Goal: Check status: Check status

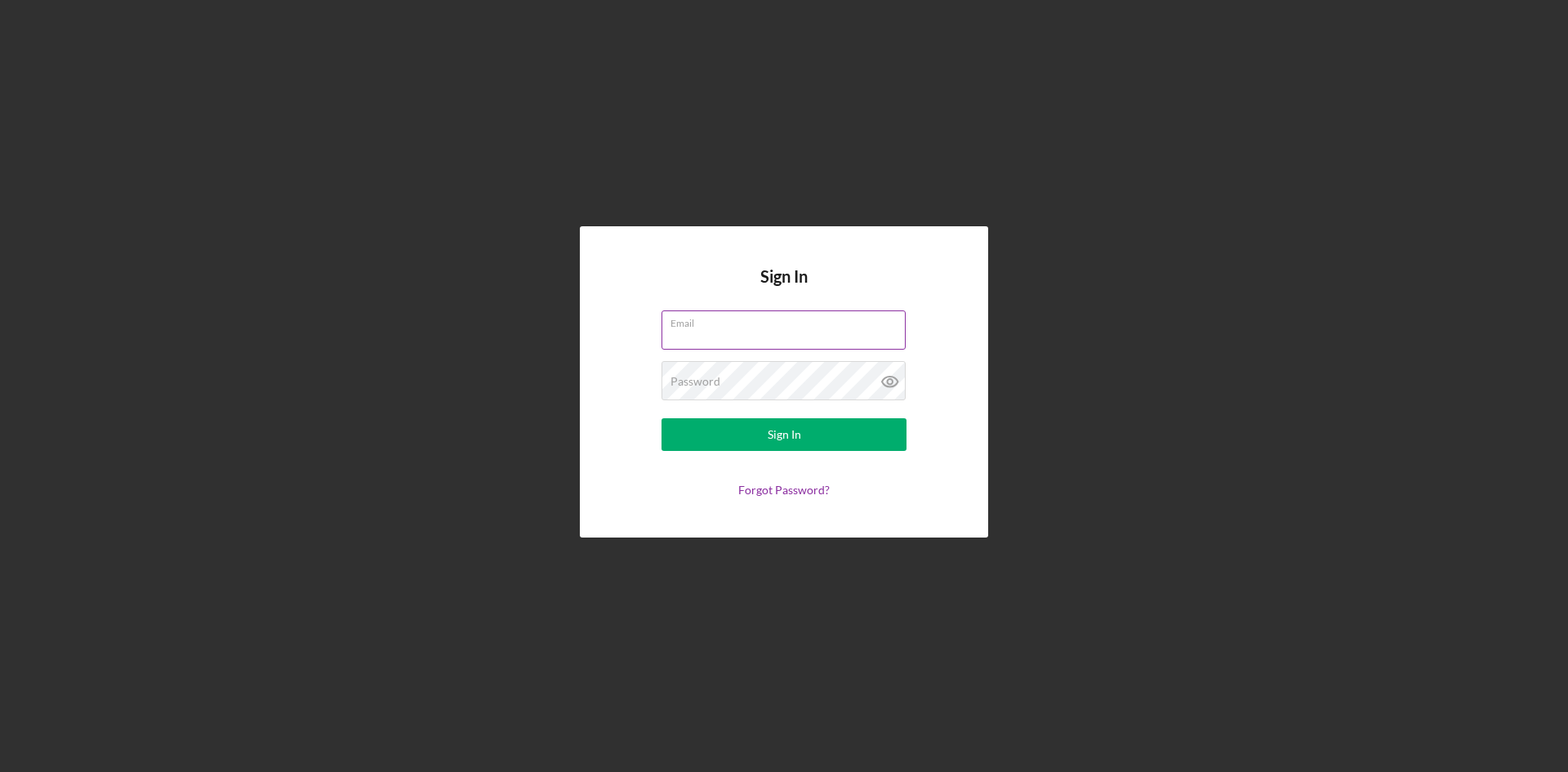
click at [771, 333] on input "Email" at bounding box center [784, 330] width 244 height 40
type input "[PERSON_NAME][EMAIL_ADDRESS][DOMAIN_NAME]"
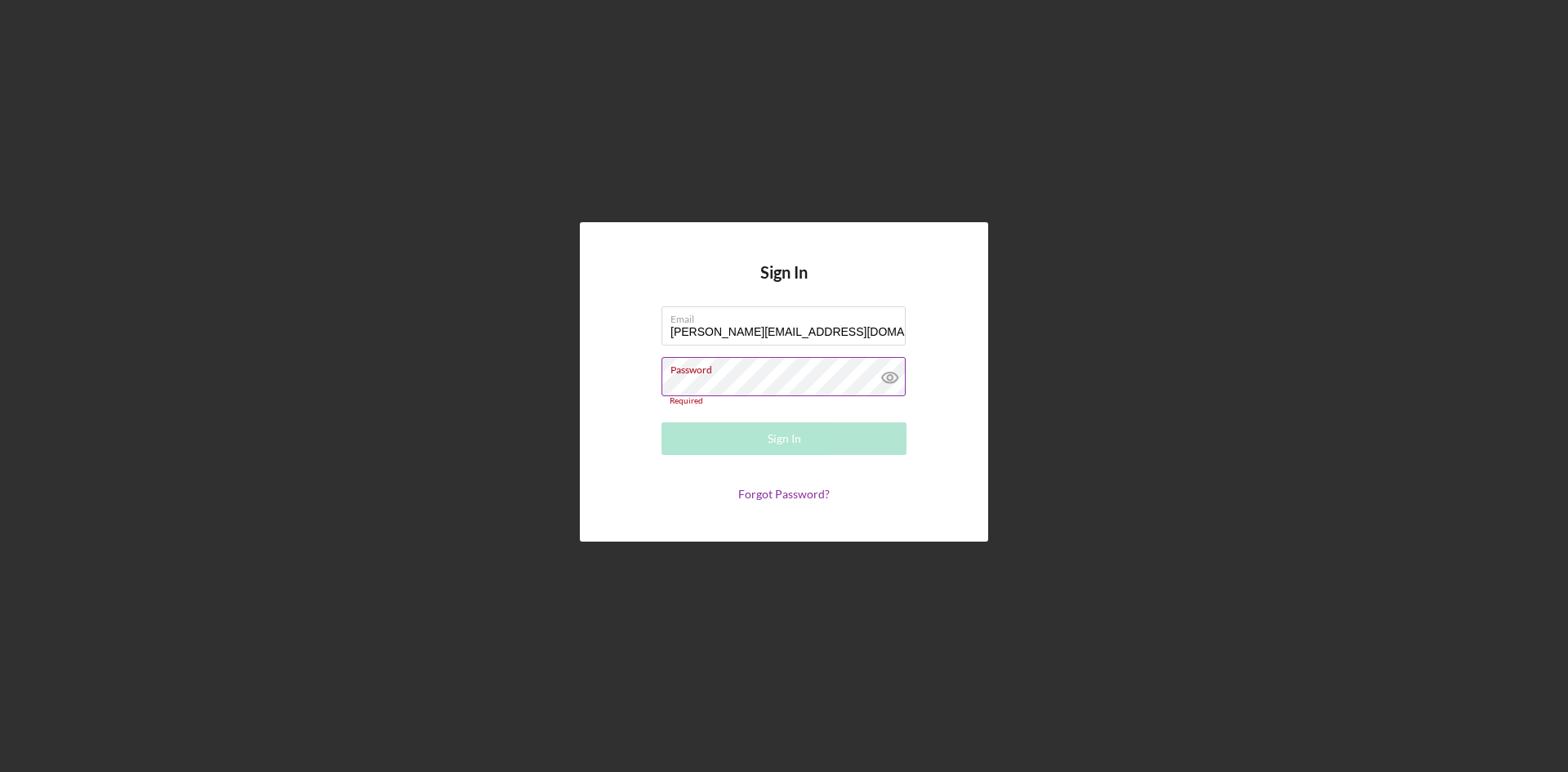
click at [753, 377] on div "Password Required" at bounding box center [784, 381] width 245 height 49
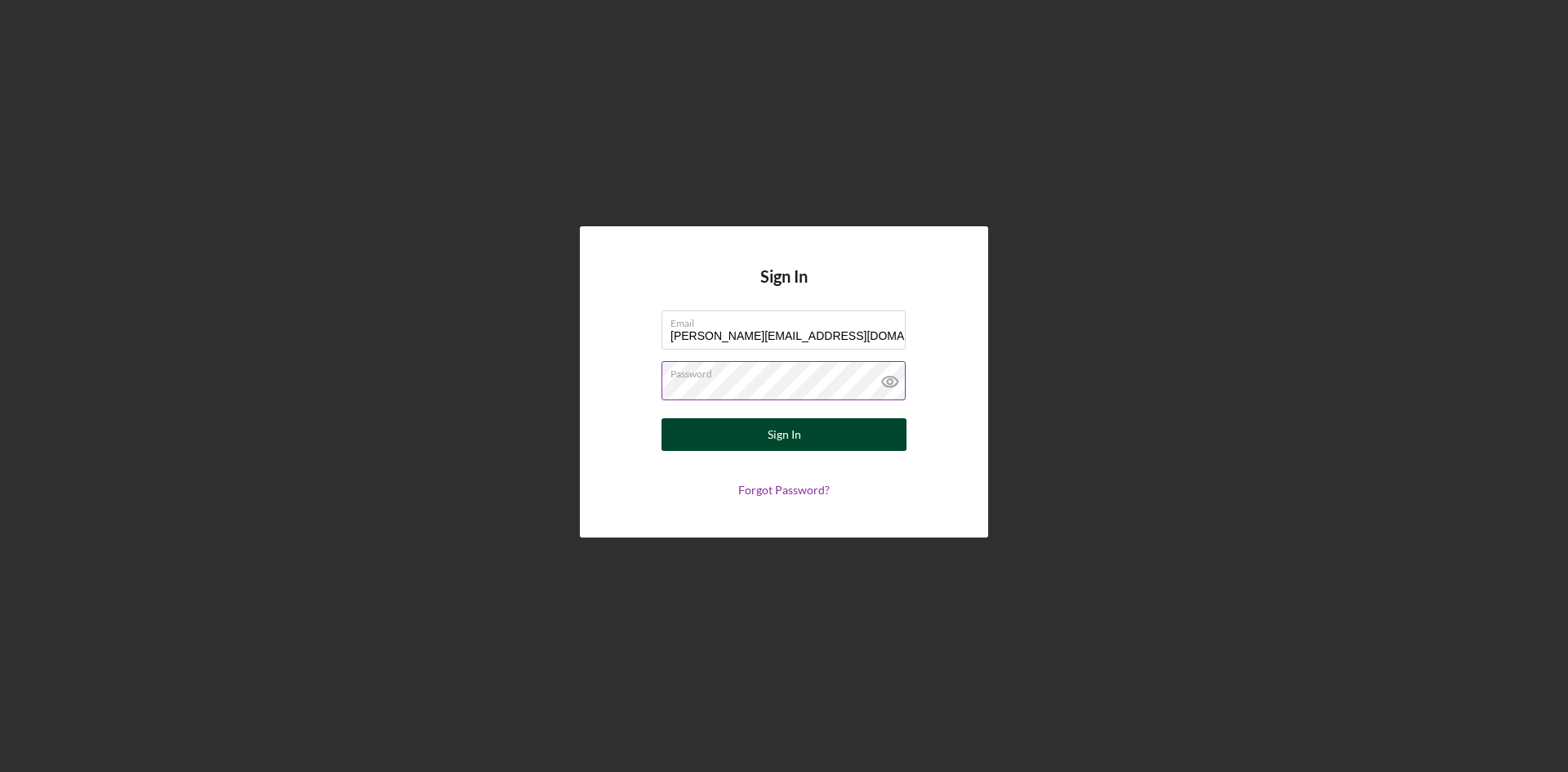
click at [787, 445] on div "Sign In" at bounding box center [785, 434] width 34 height 33
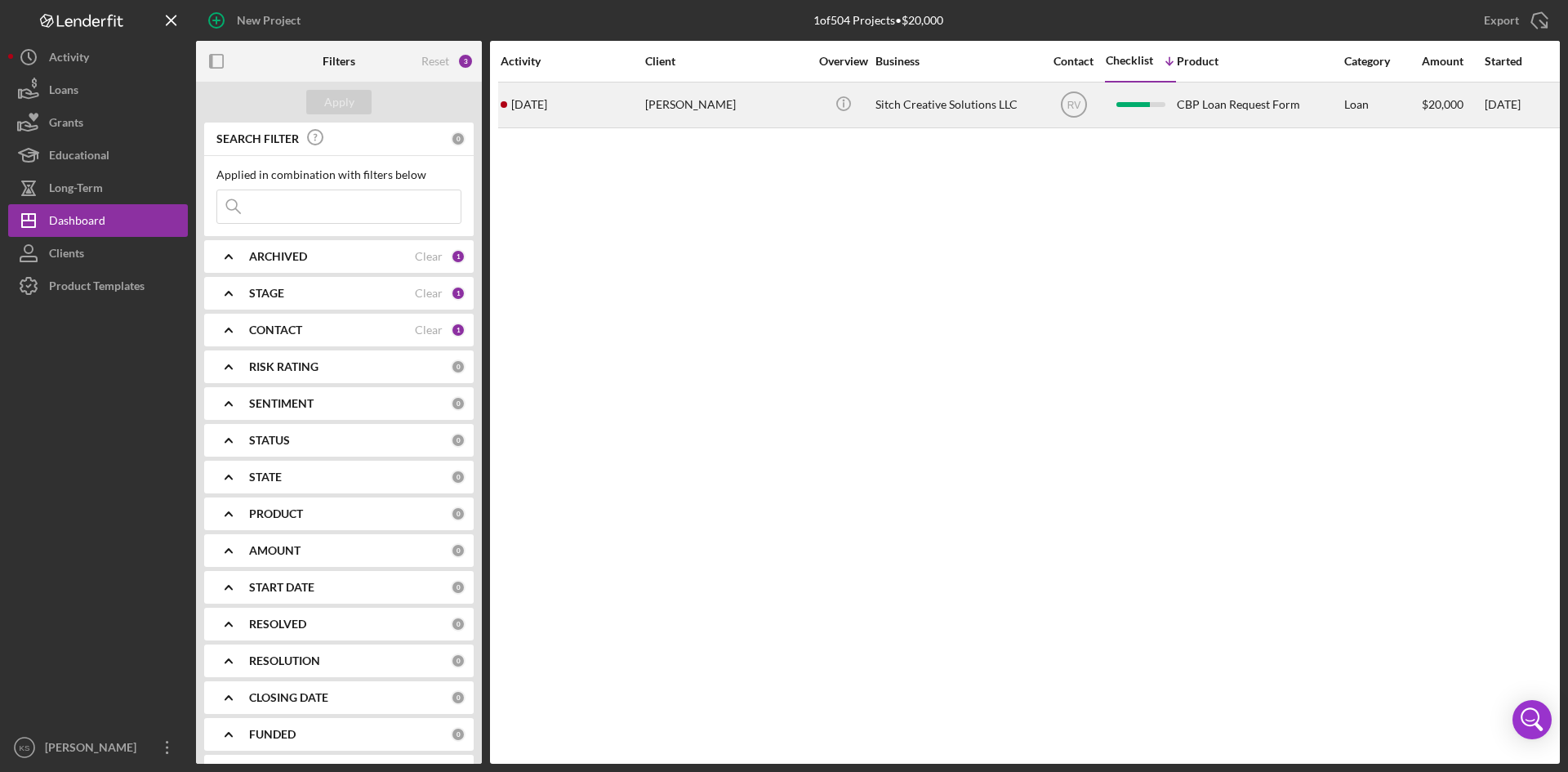
click at [527, 104] on time "[DATE]" at bounding box center [529, 105] width 36 height 13
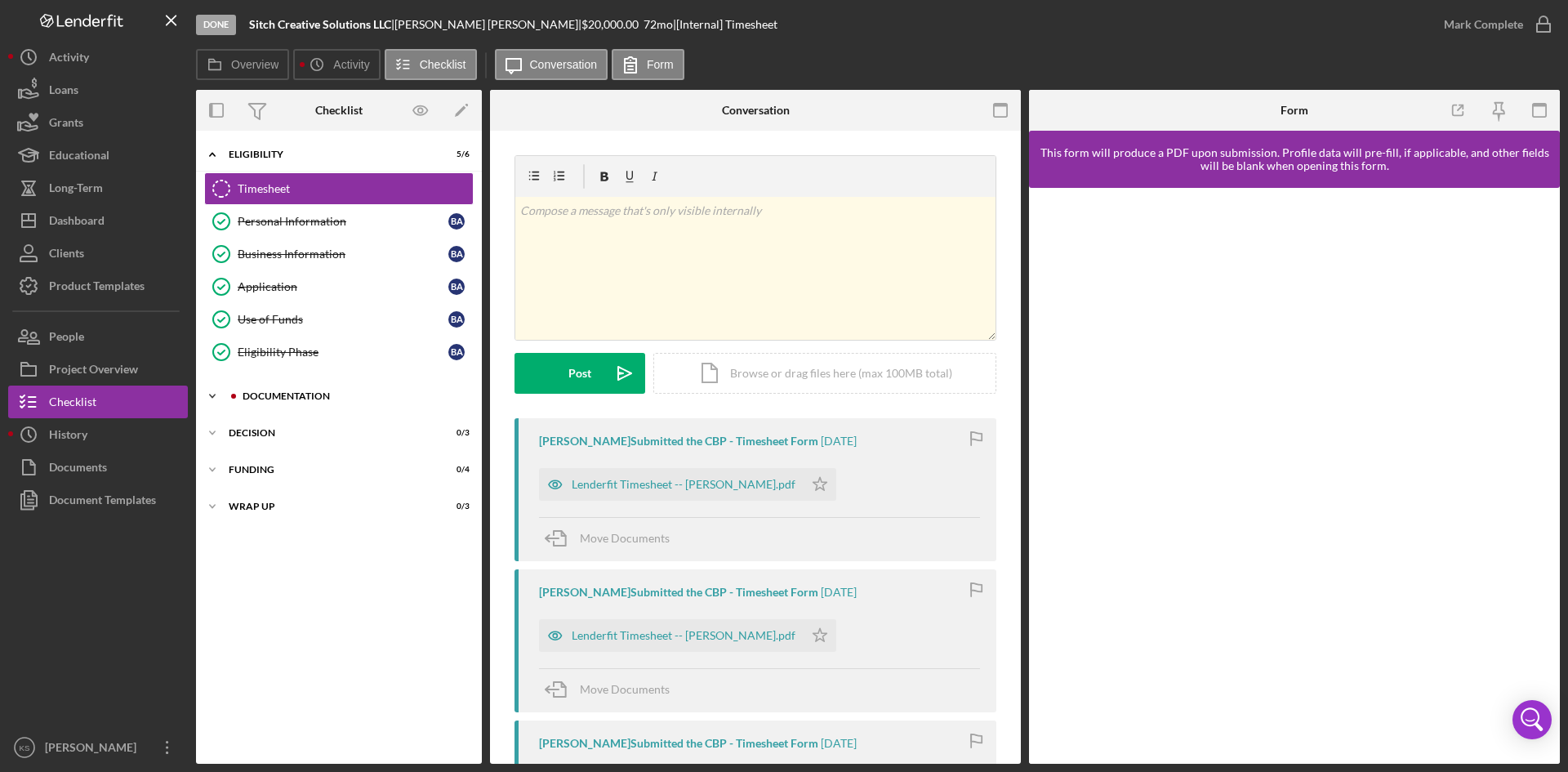
click at [297, 399] on div "Documentation" at bounding box center [352, 396] width 219 height 10
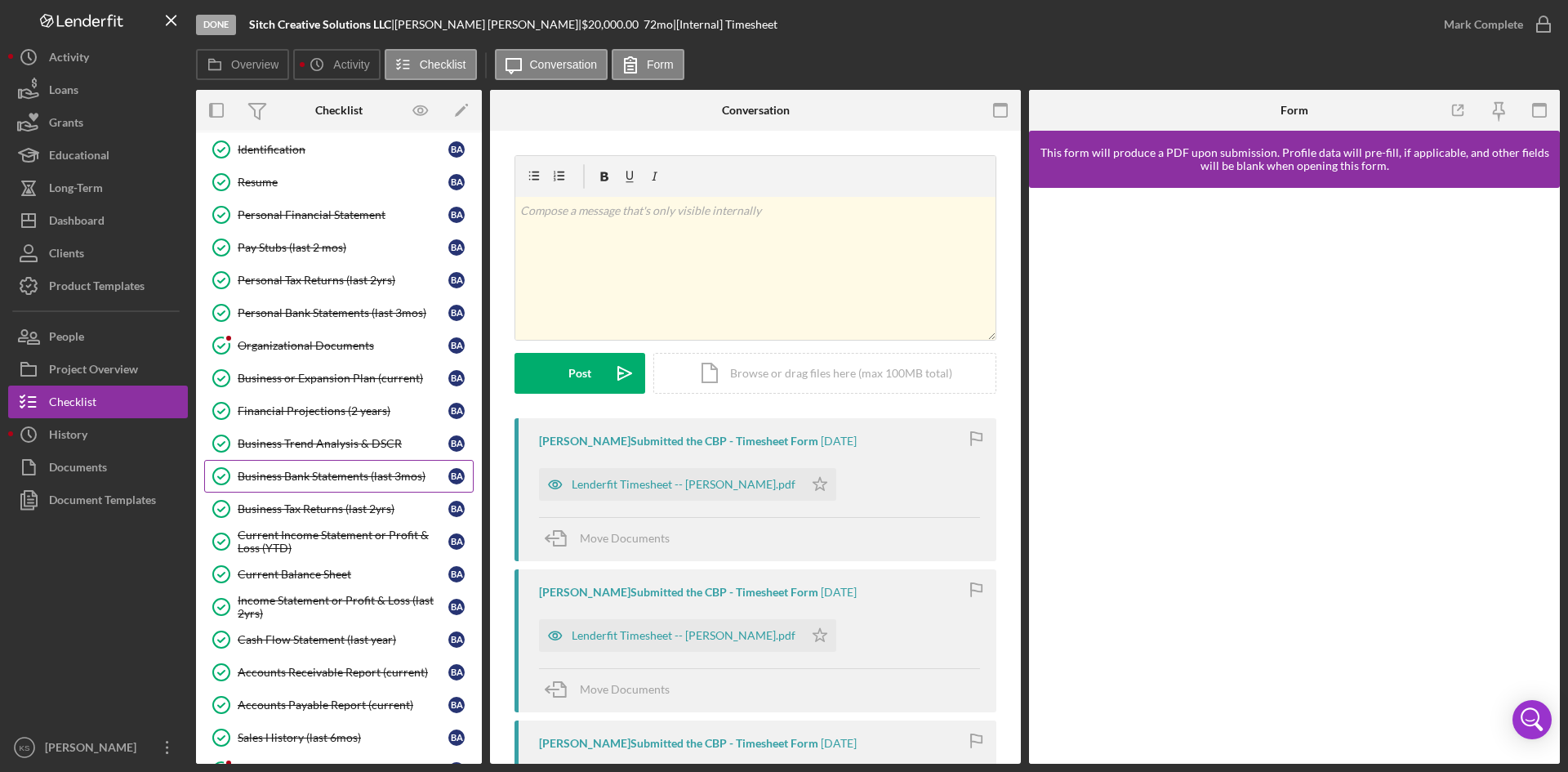
scroll to position [327, 0]
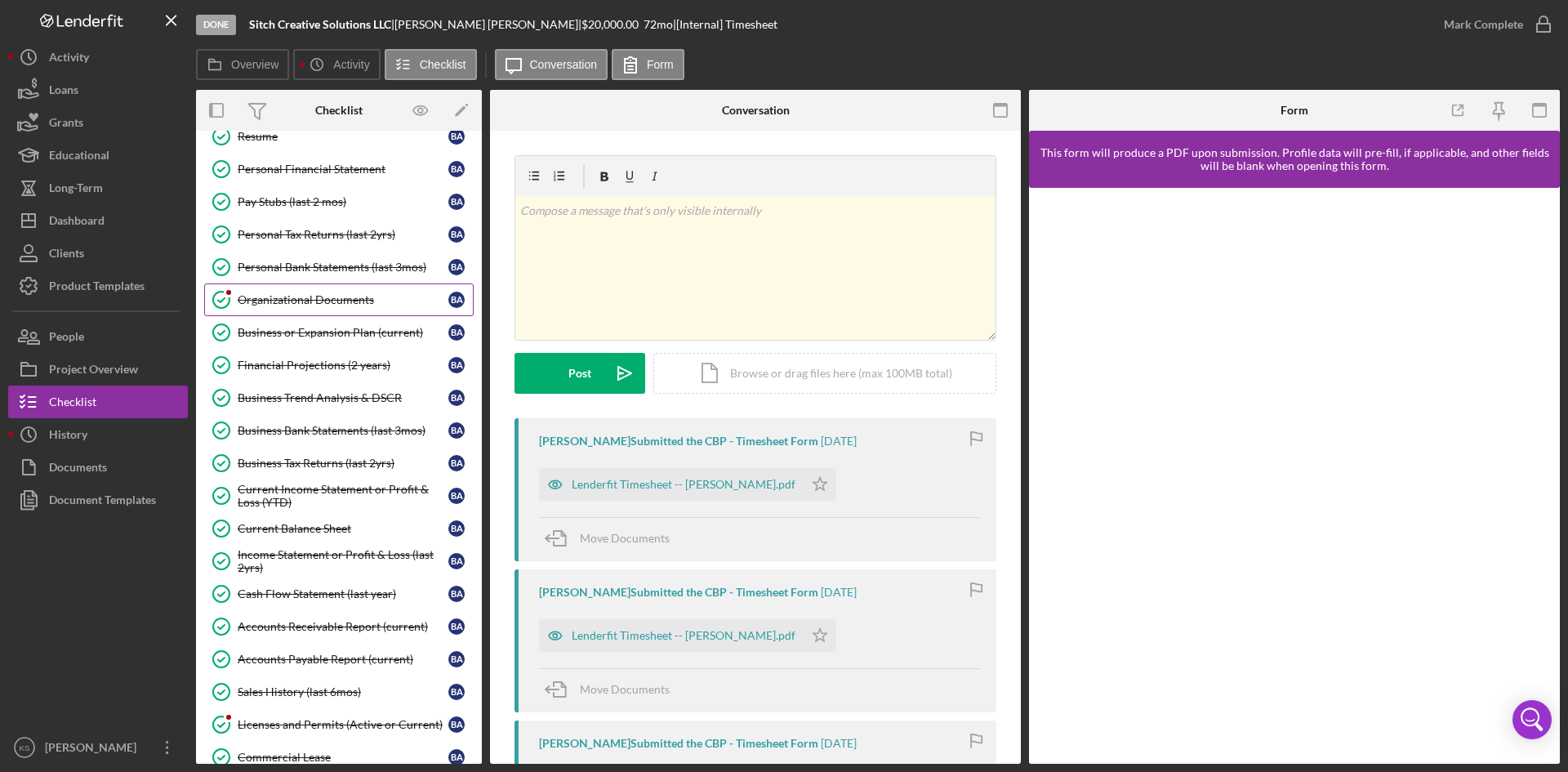
click at [280, 292] on link "Organizational Documents Organizational Documents B A" at bounding box center [339, 299] width 270 height 33
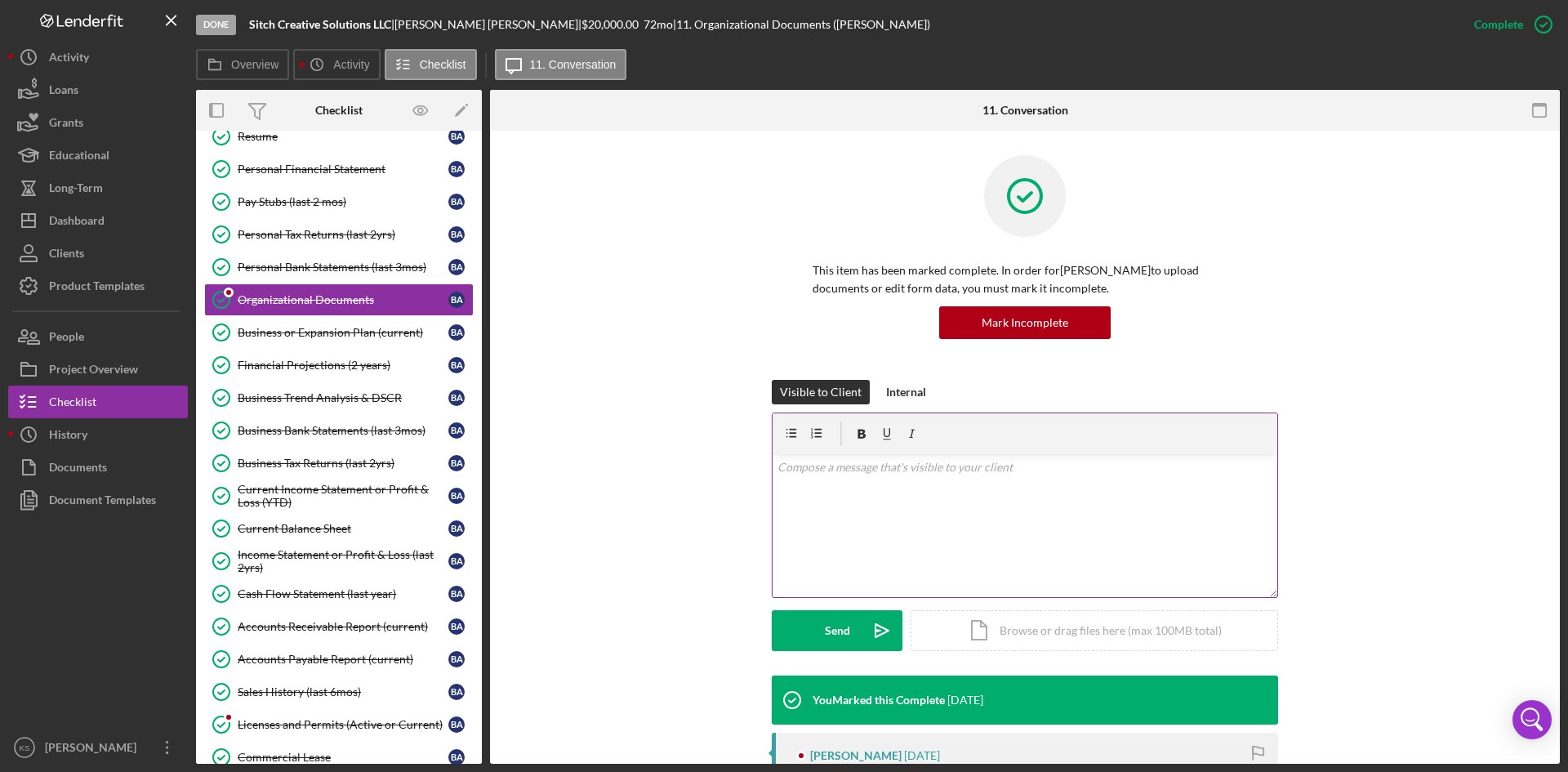
scroll to position [327, 0]
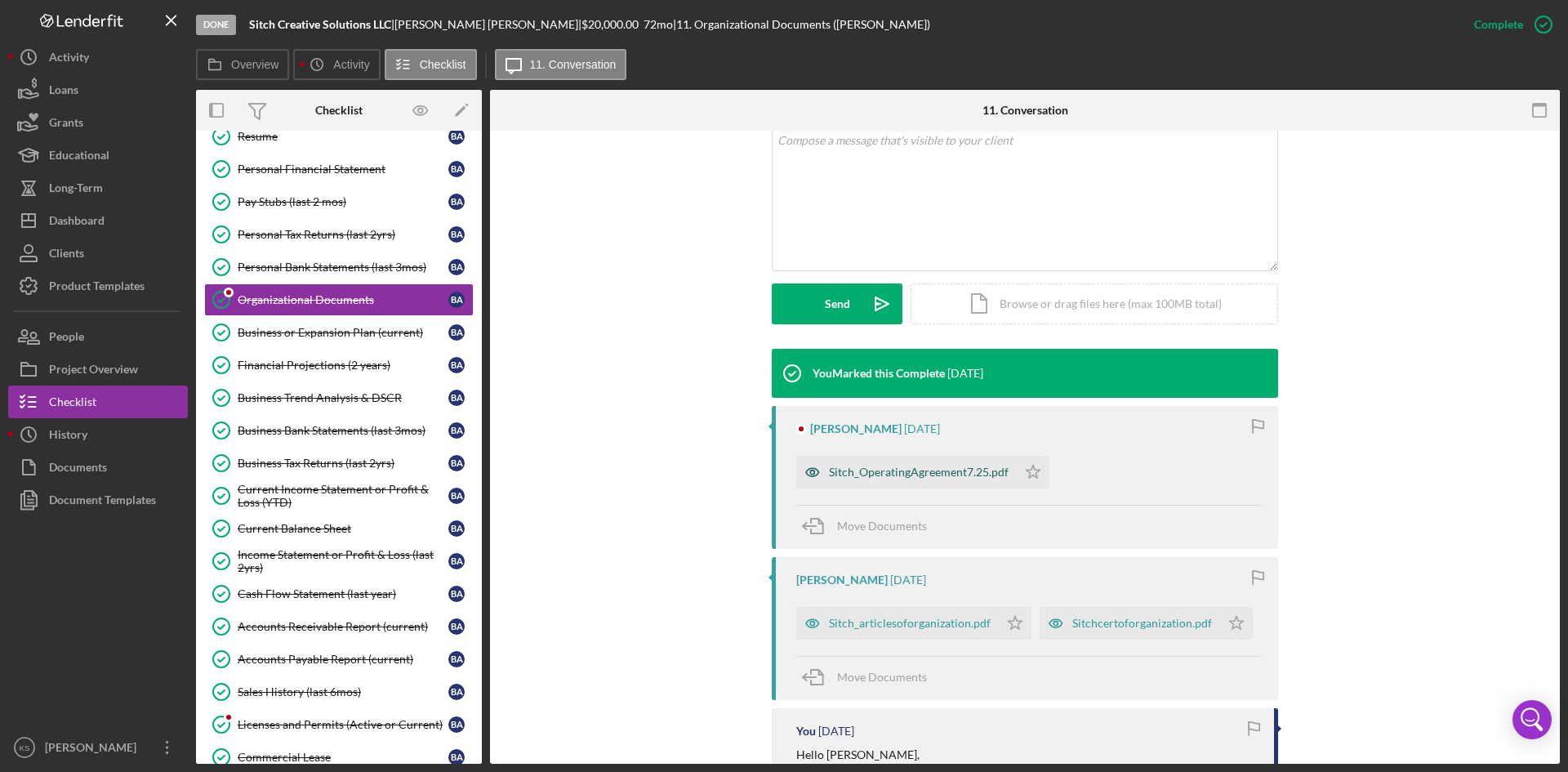
click at [895, 477] on div "Sitch_OperatingAgreement7.25.pdf" at bounding box center [918, 472] width 180 height 13
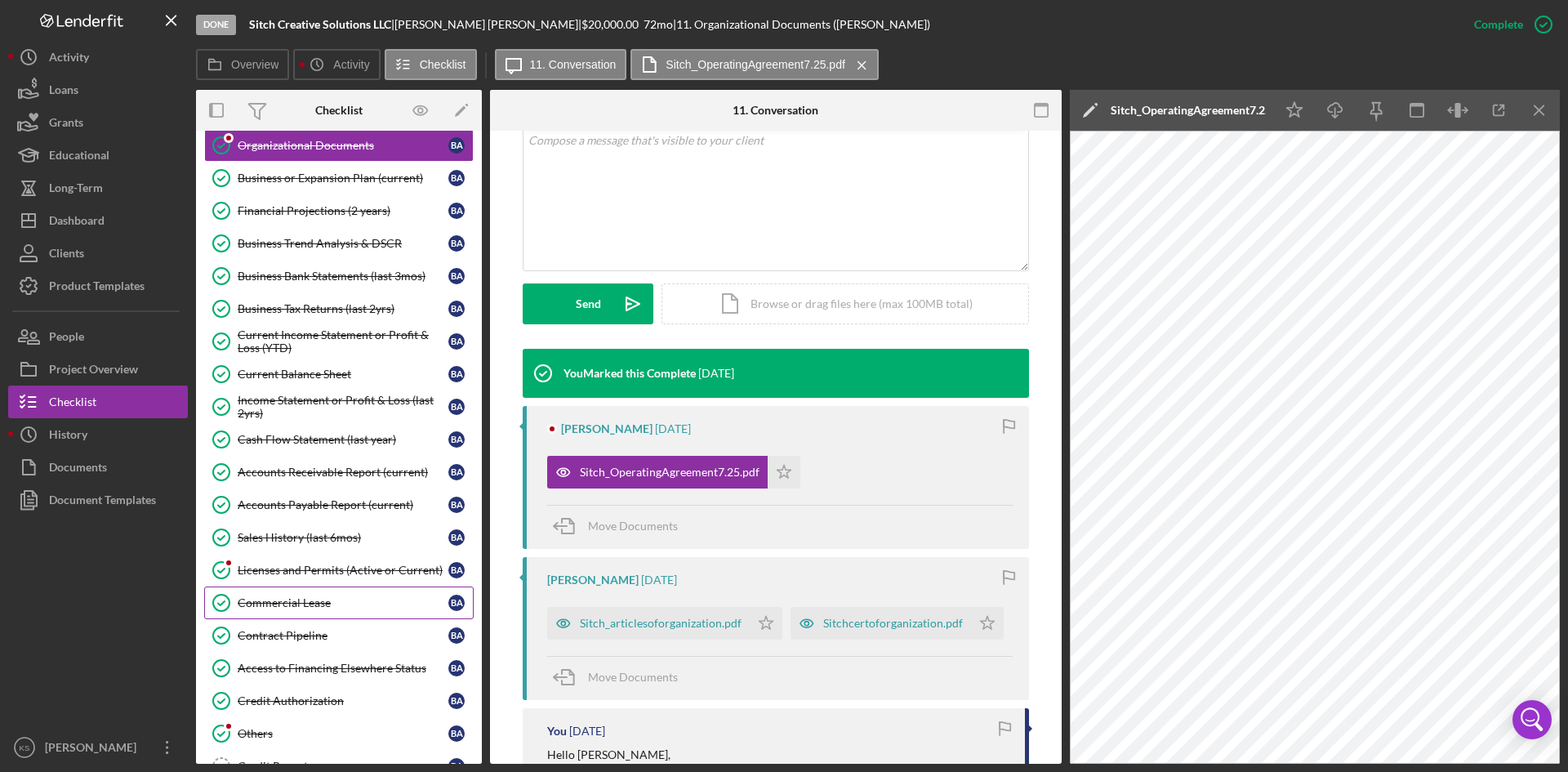
scroll to position [659, 0]
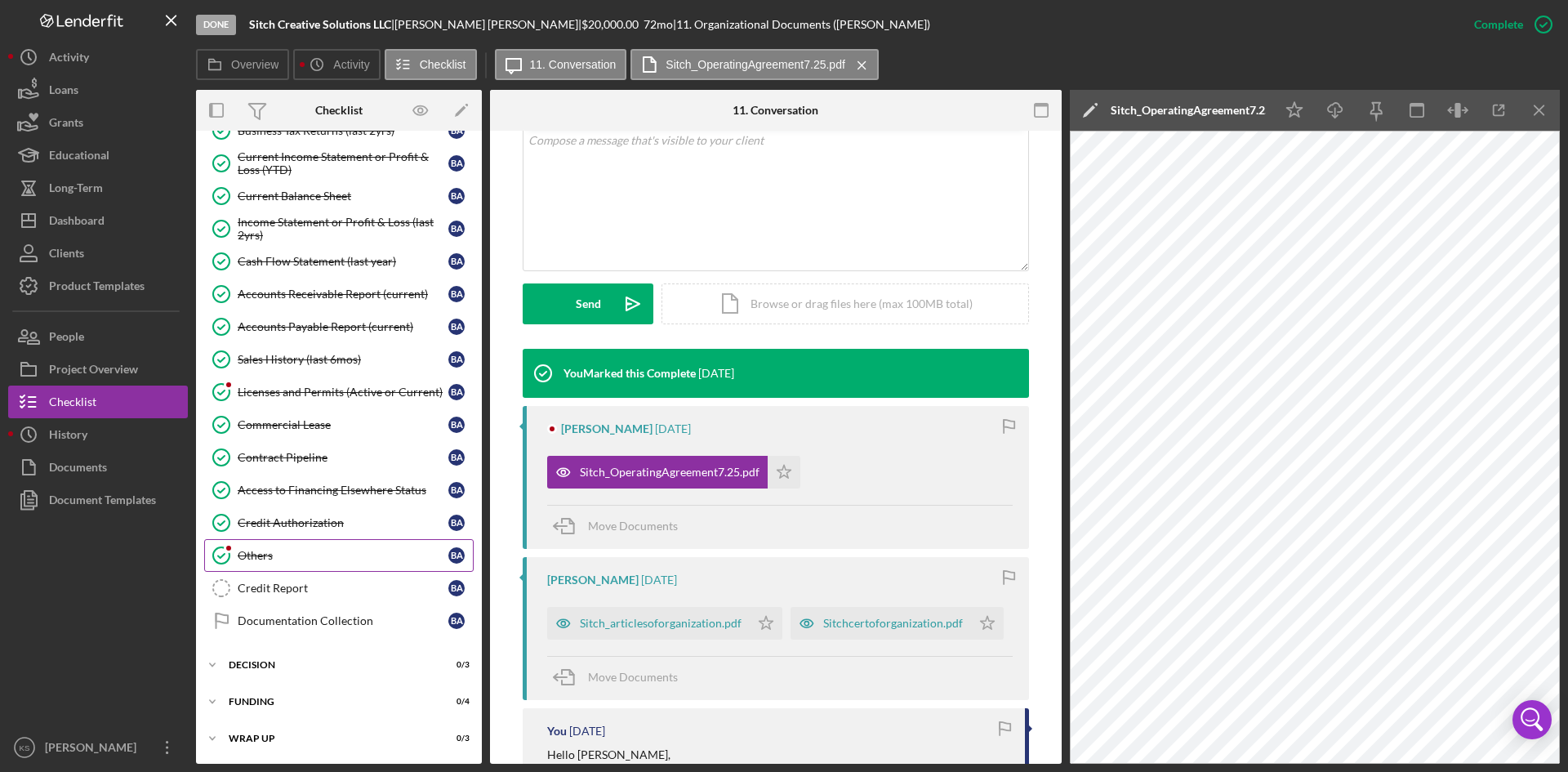
click at [269, 566] on link "Others Others B A" at bounding box center [339, 555] width 270 height 33
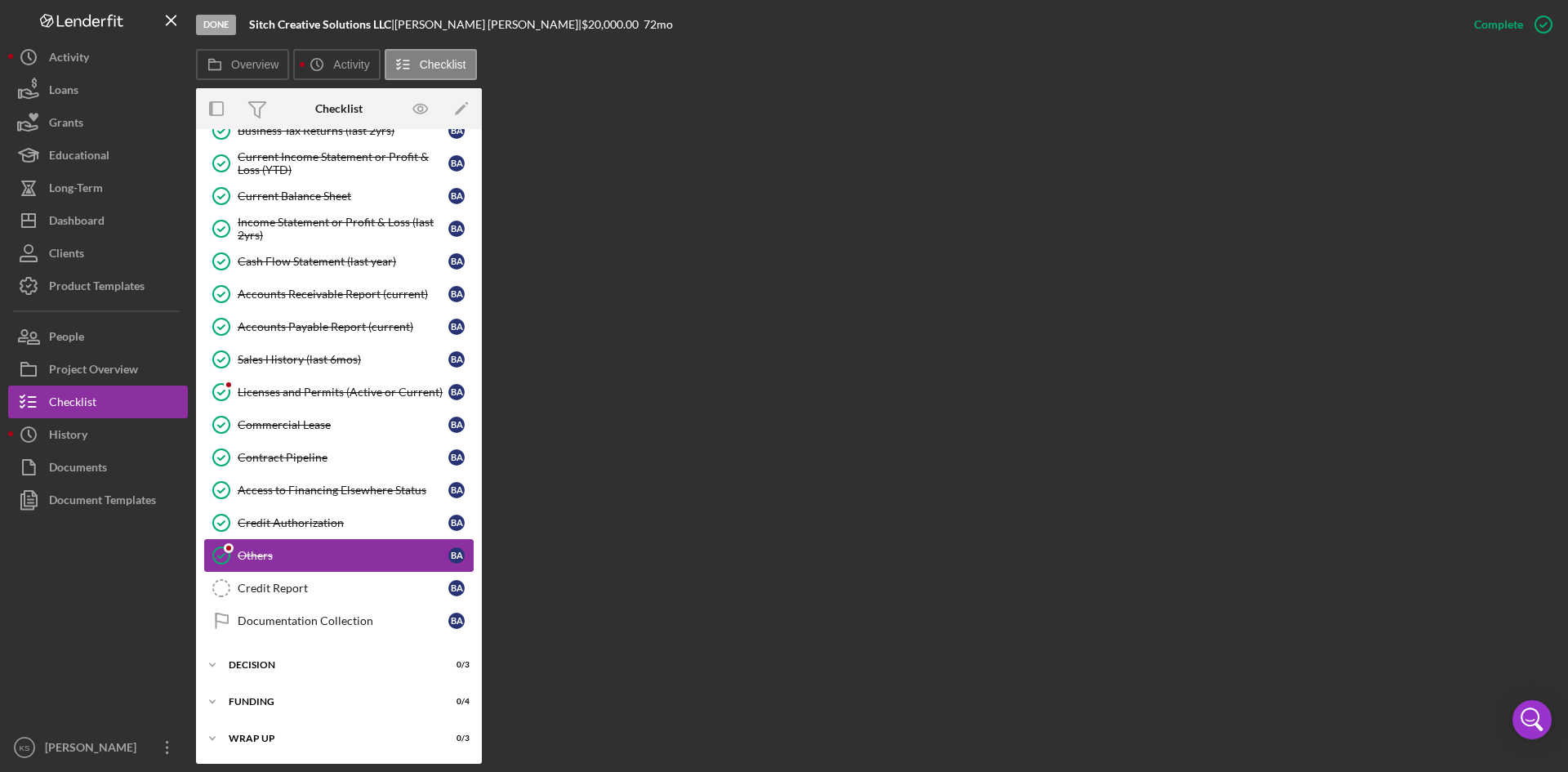
scroll to position [659, 0]
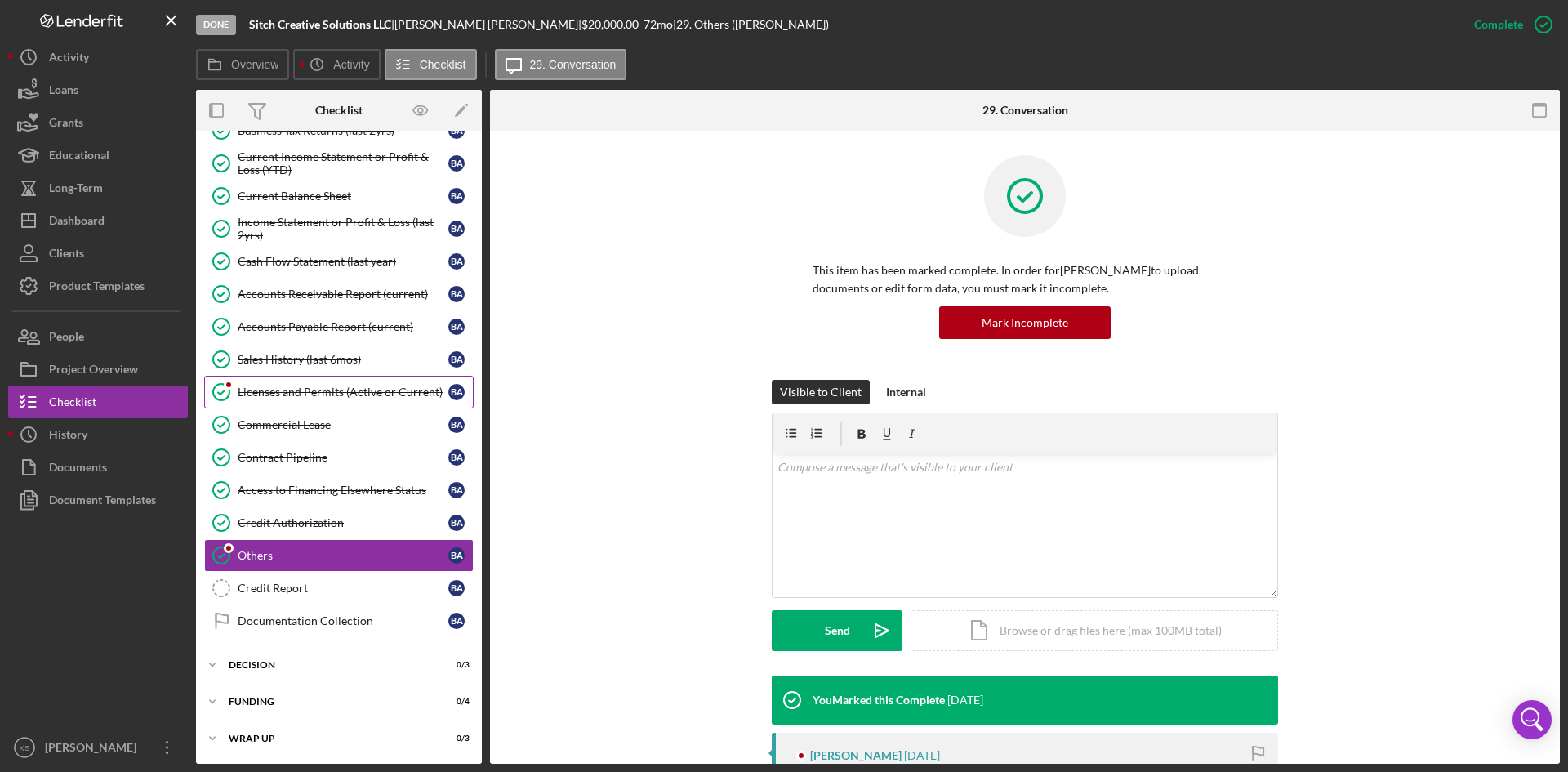
click at [248, 390] on div "Licenses and Permits (Active or Current)" at bounding box center [343, 392] width 211 height 13
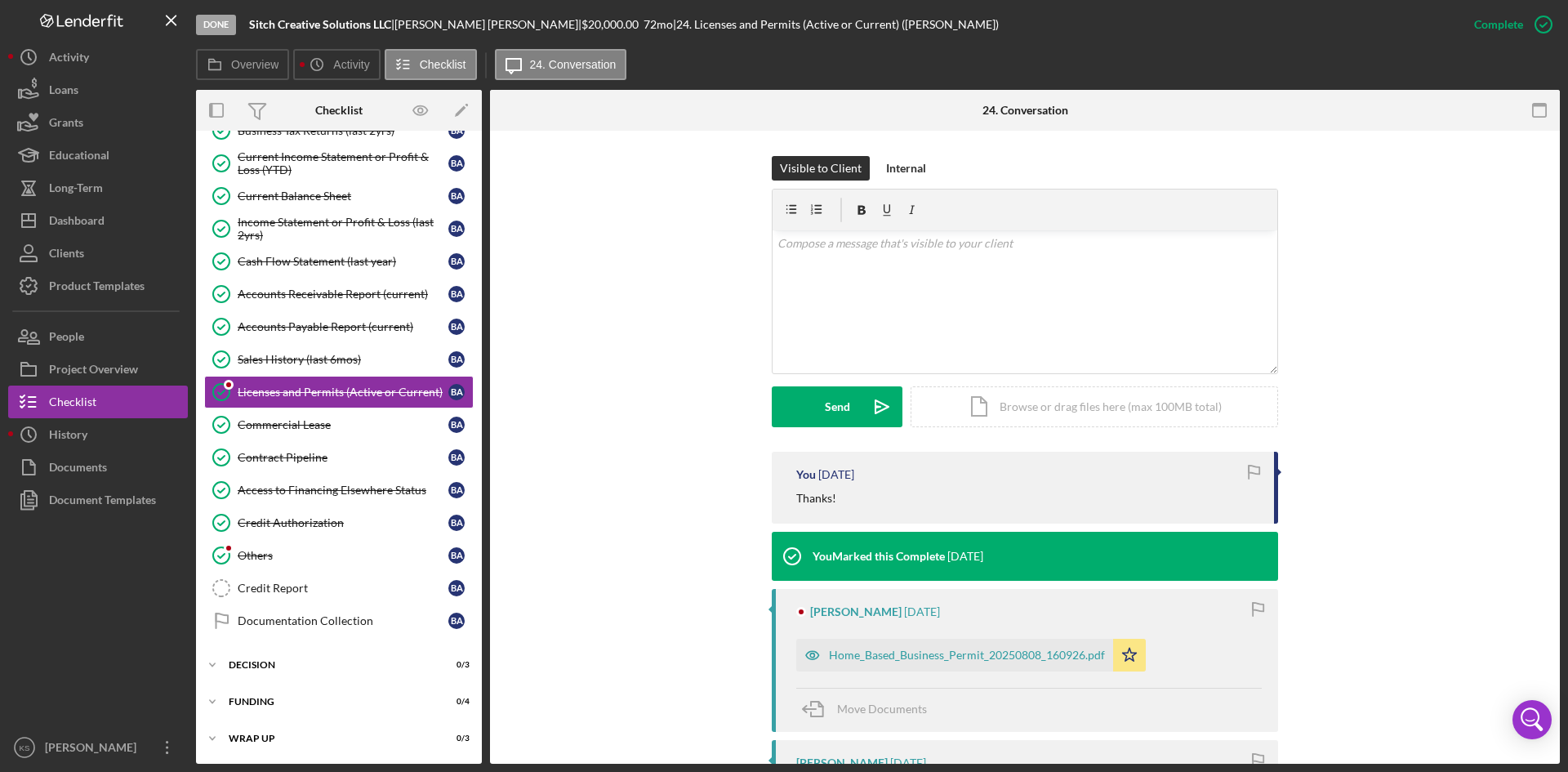
scroll to position [245, 0]
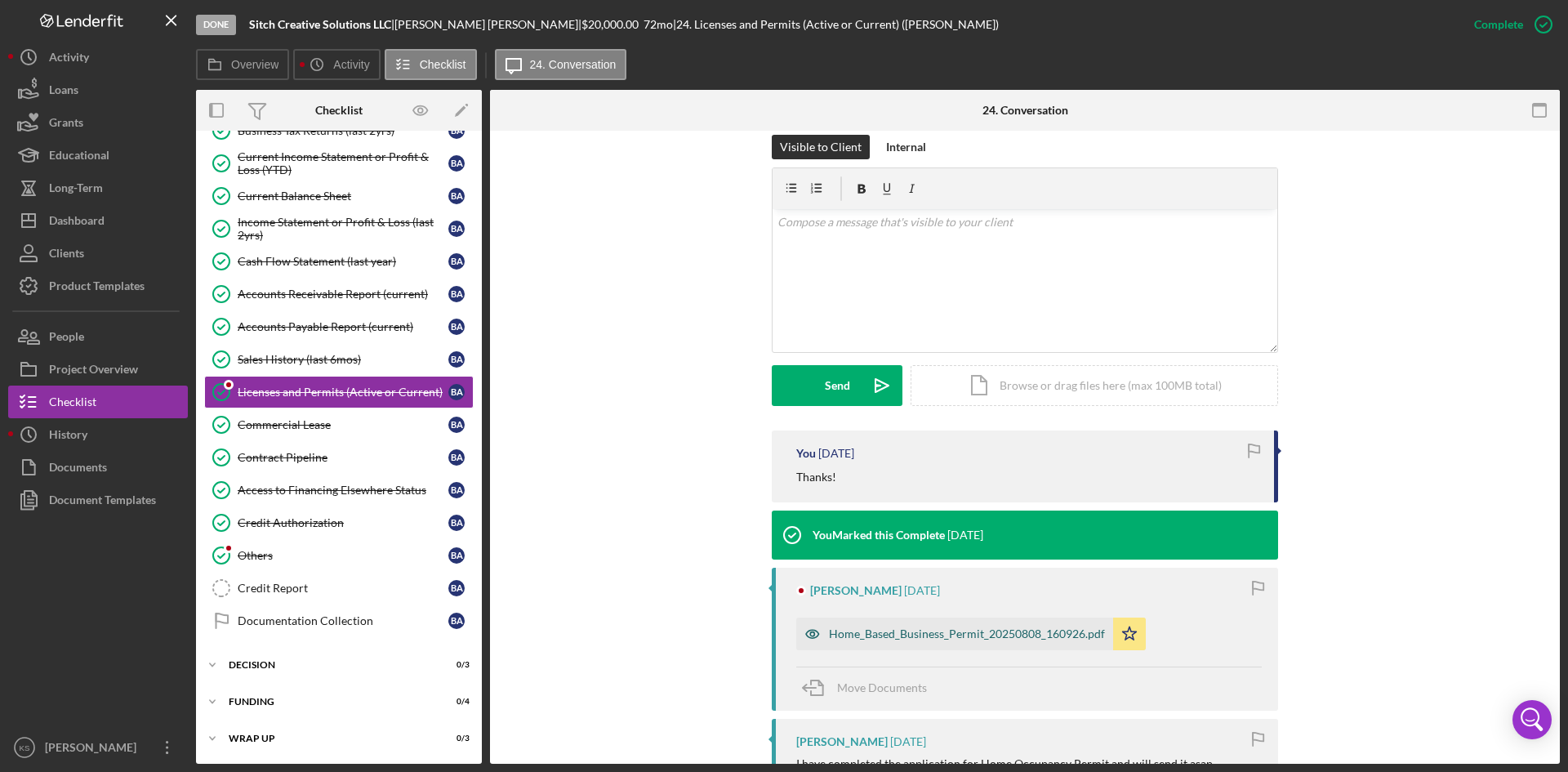
click at [880, 638] on div "Home_Based_Business_Permit_20250808_160926.pdf" at bounding box center [966, 634] width 276 height 13
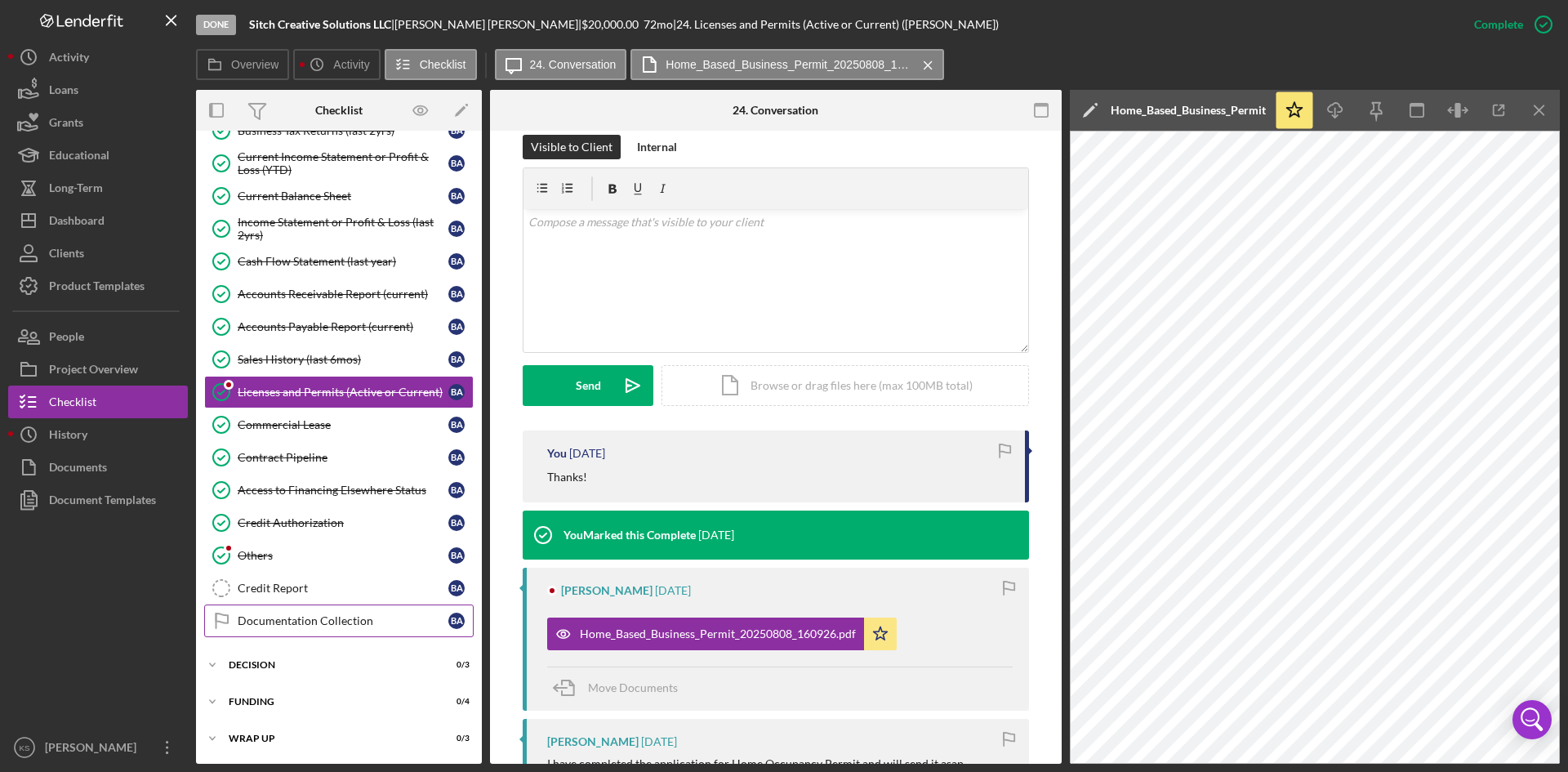
click at [309, 625] on div "Documentation Collection" at bounding box center [343, 621] width 211 height 13
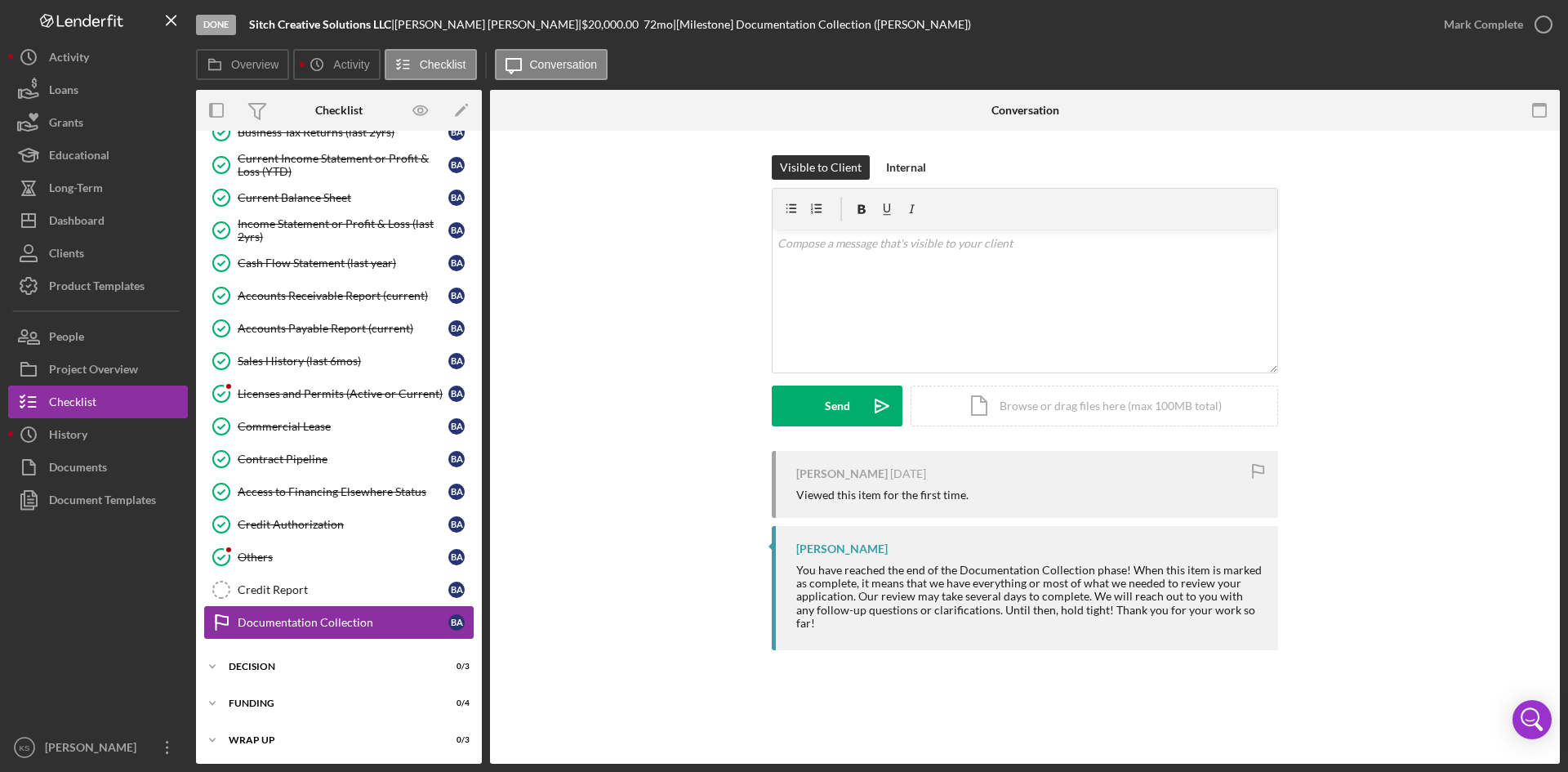
scroll to position [659, 0]
click at [275, 667] on div "Decision" at bounding box center [345, 665] width 233 height 10
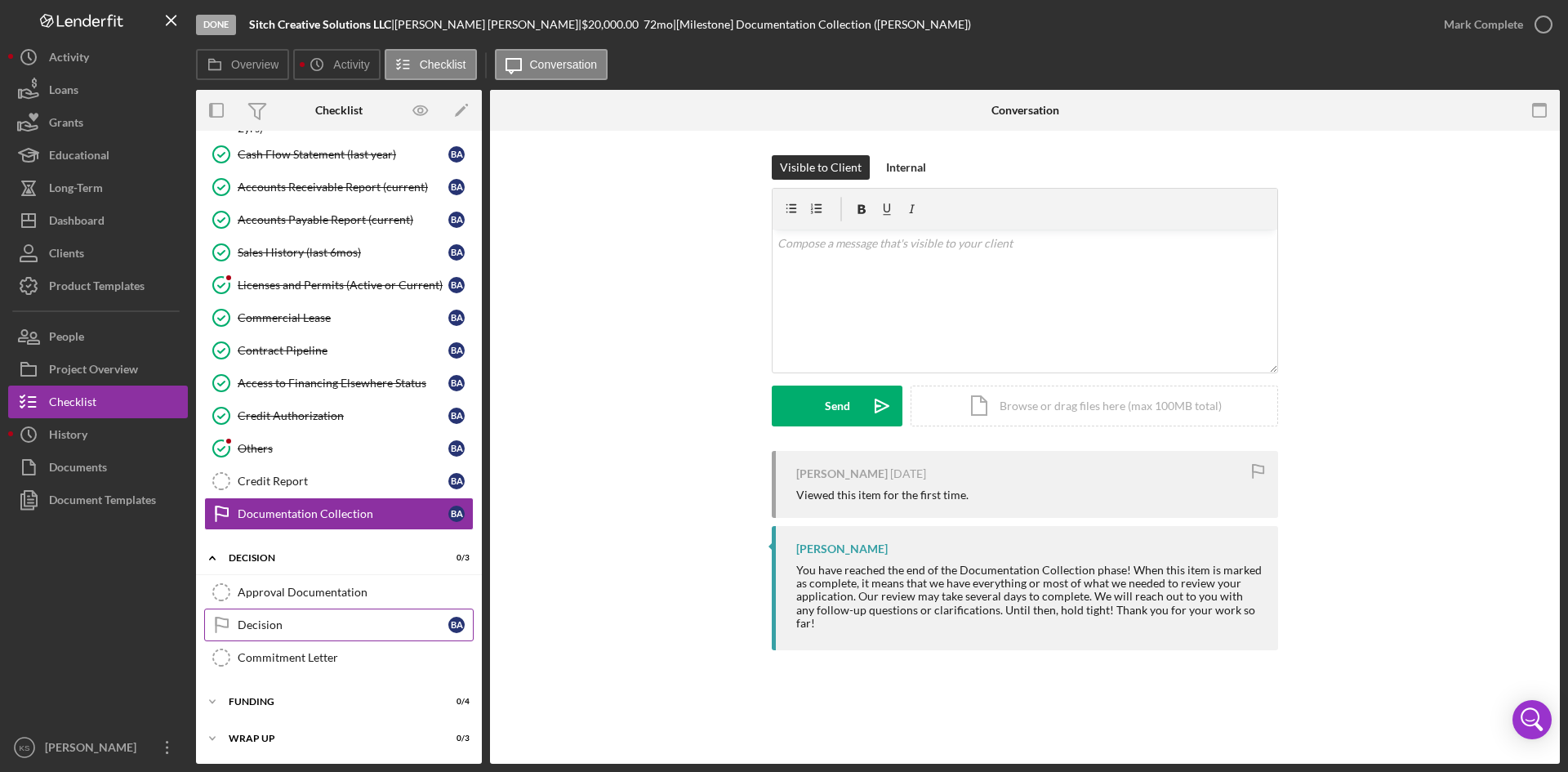
click at [274, 627] on div "Decision" at bounding box center [343, 625] width 211 height 13
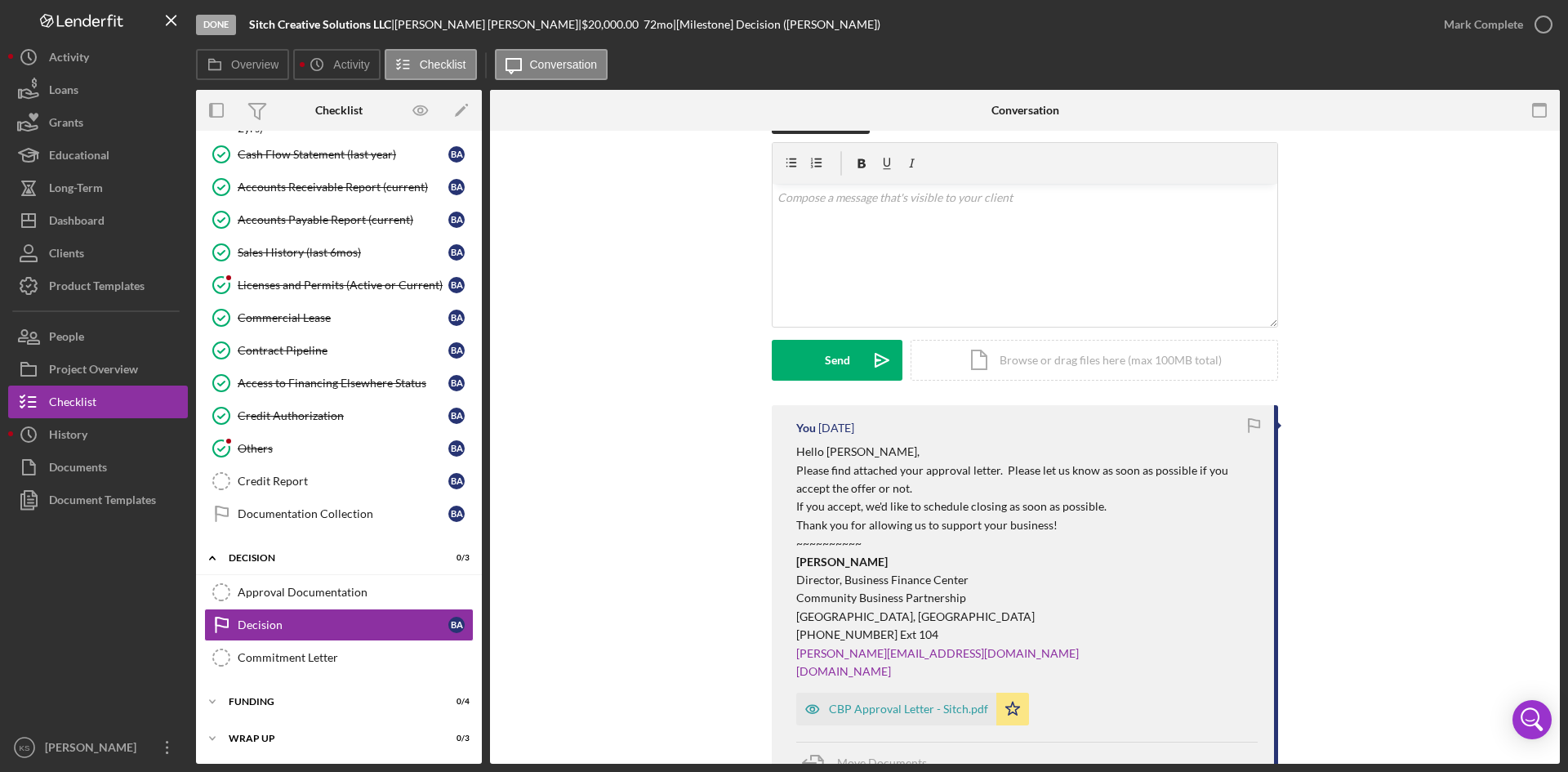
scroll to position [408, 0]
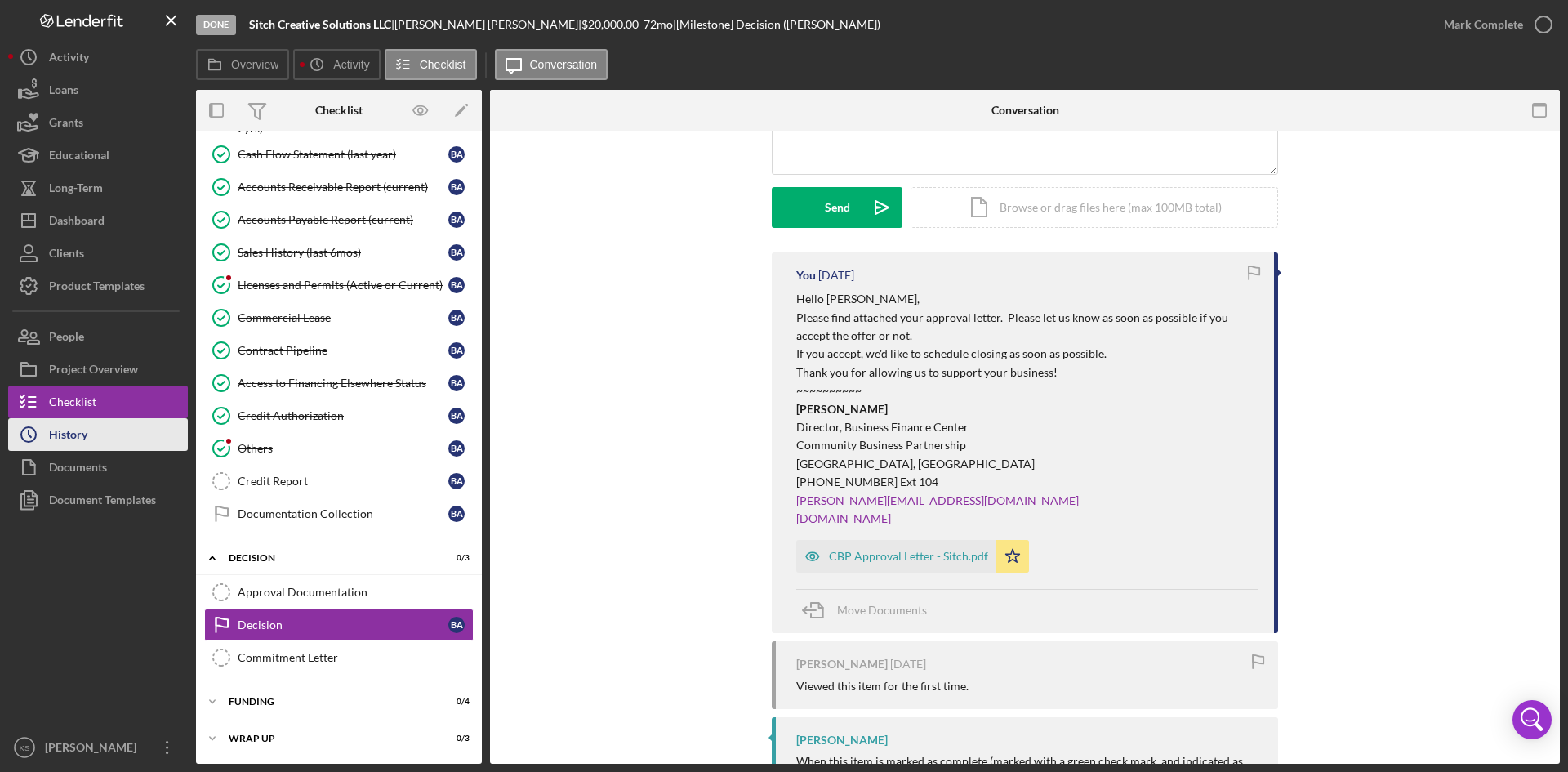
click at [91, 443] on button "Icon/History History" at bounding box center [98, 434] width 180 height 33
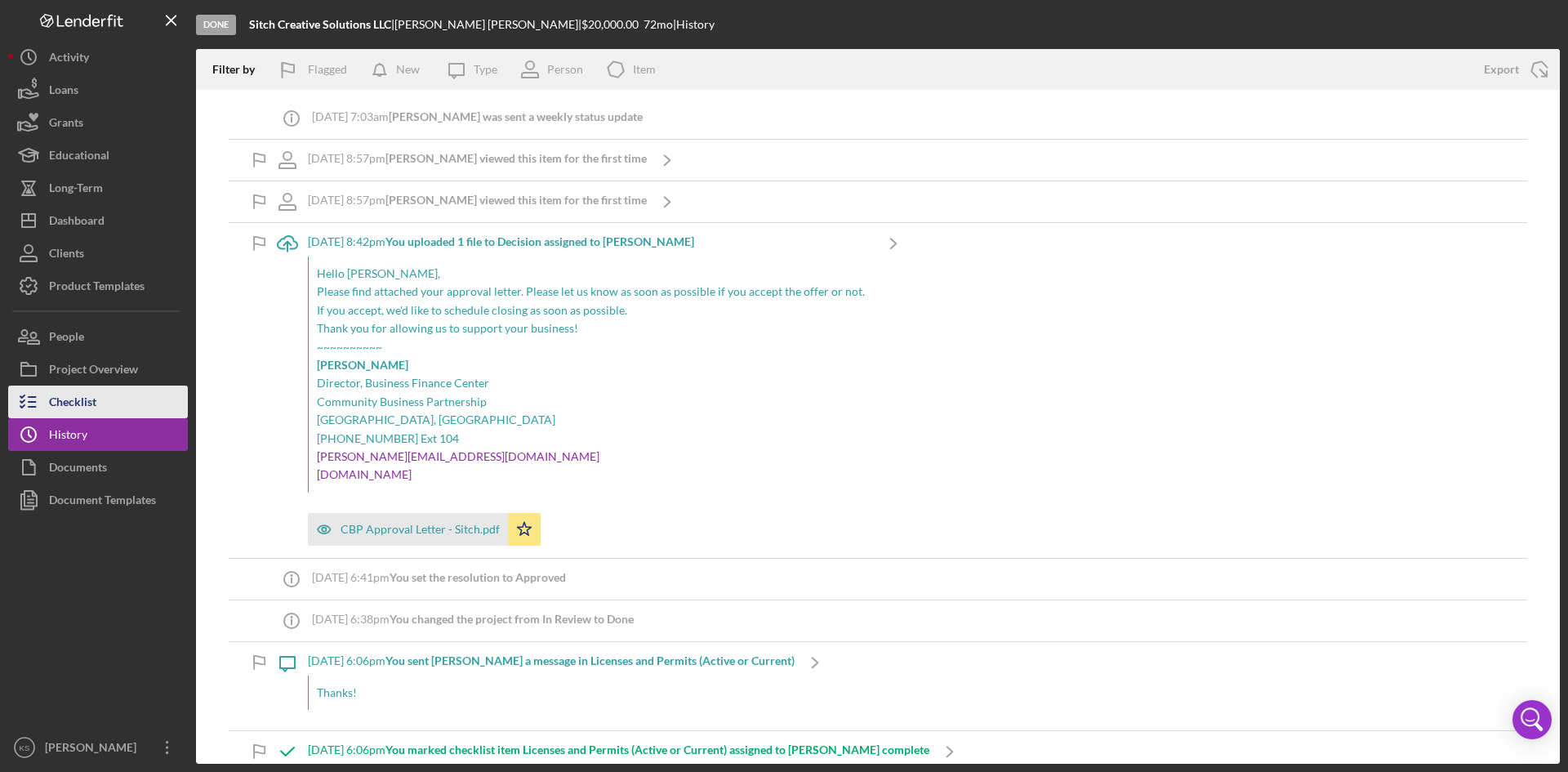
click at [86, 399] on div "Checklist" at bounding box center [72, 404] width 47 height 37
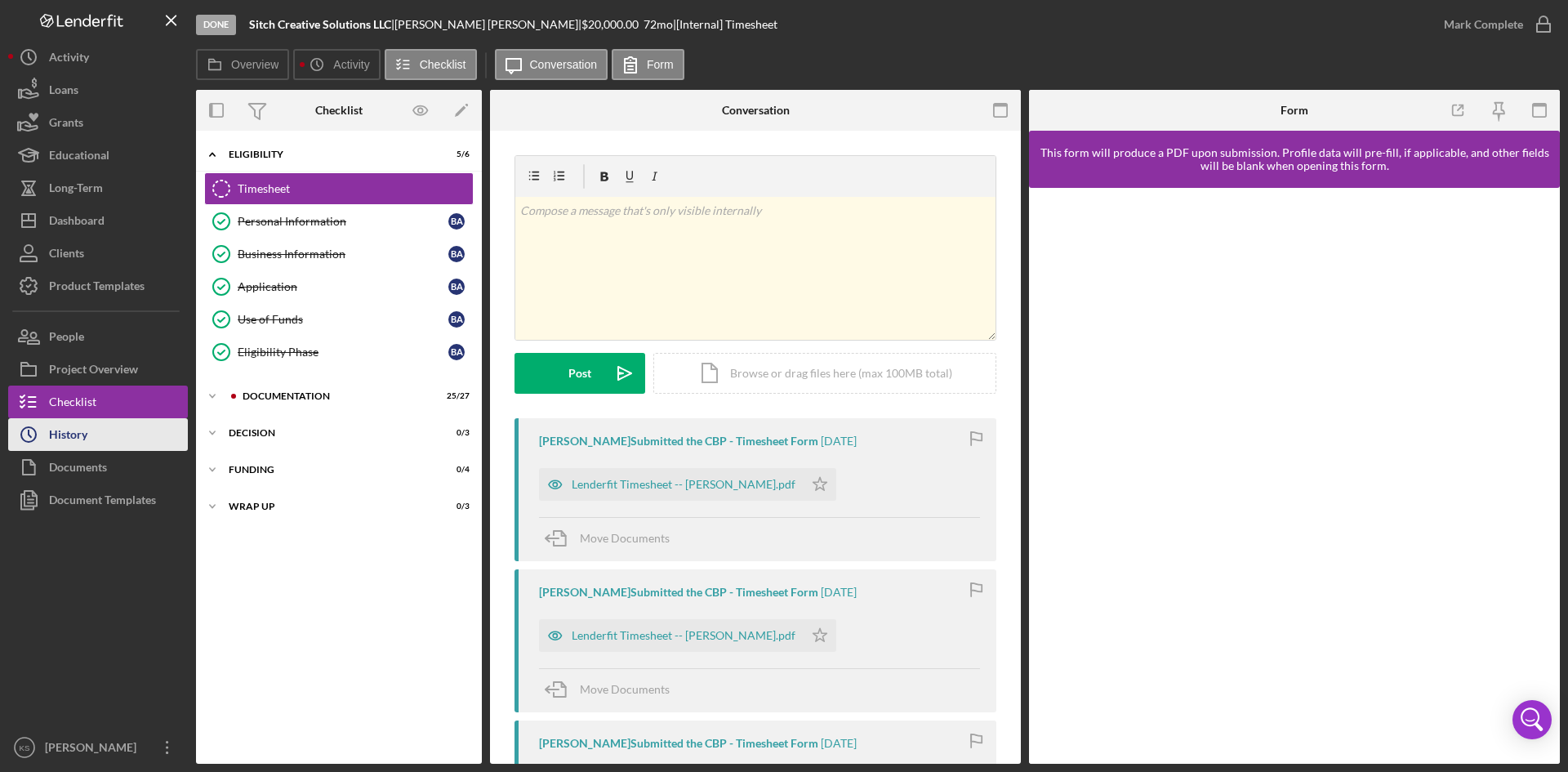
click at [102, 432] on button "Icon/History History" at bounding box center [98, 434] width 180 height 33
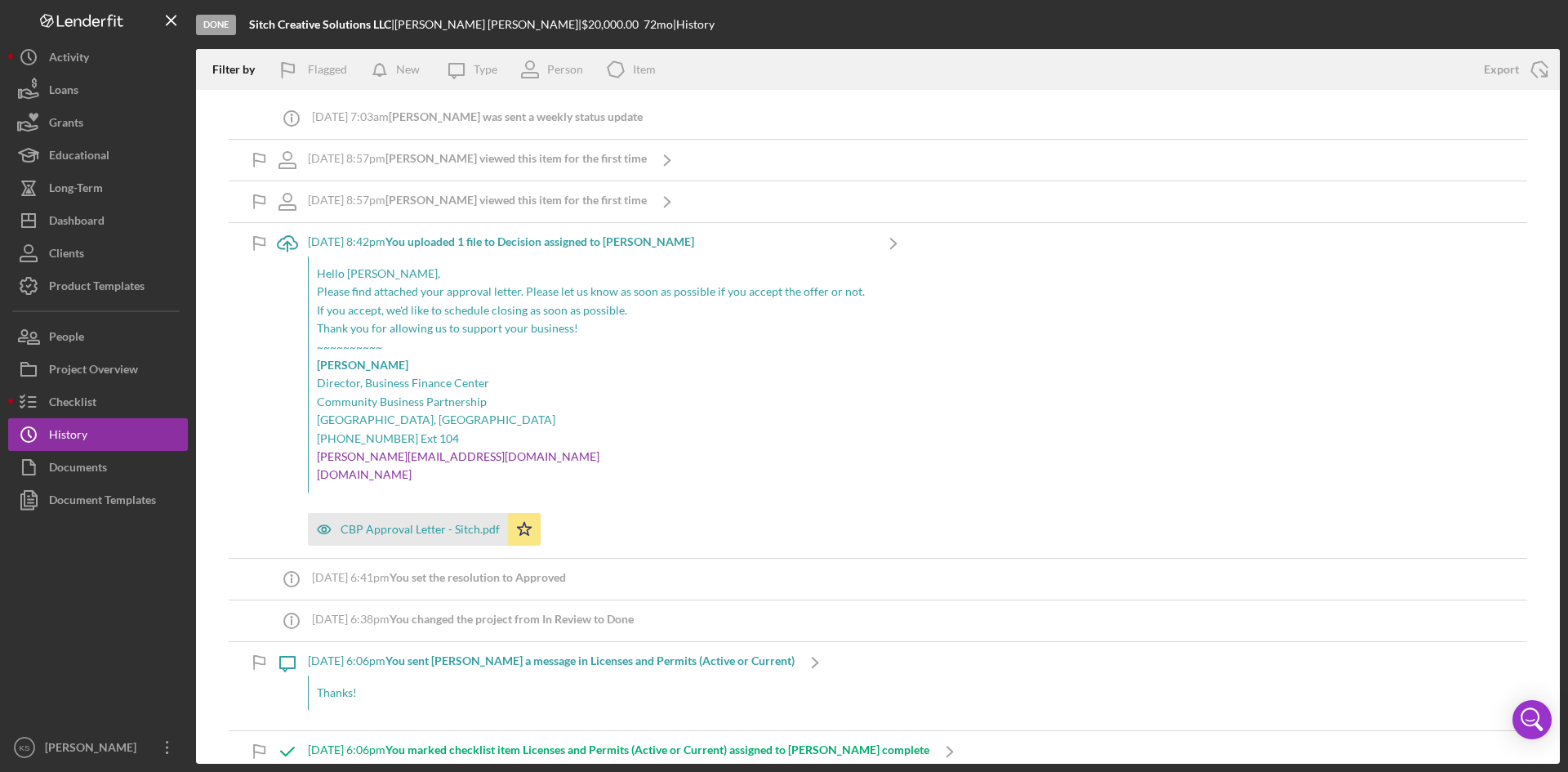
click at [486, 153] on b "[PERSON_NAME] viewed this item for the first time" at bounding box center [516, 158] width 261 height 13
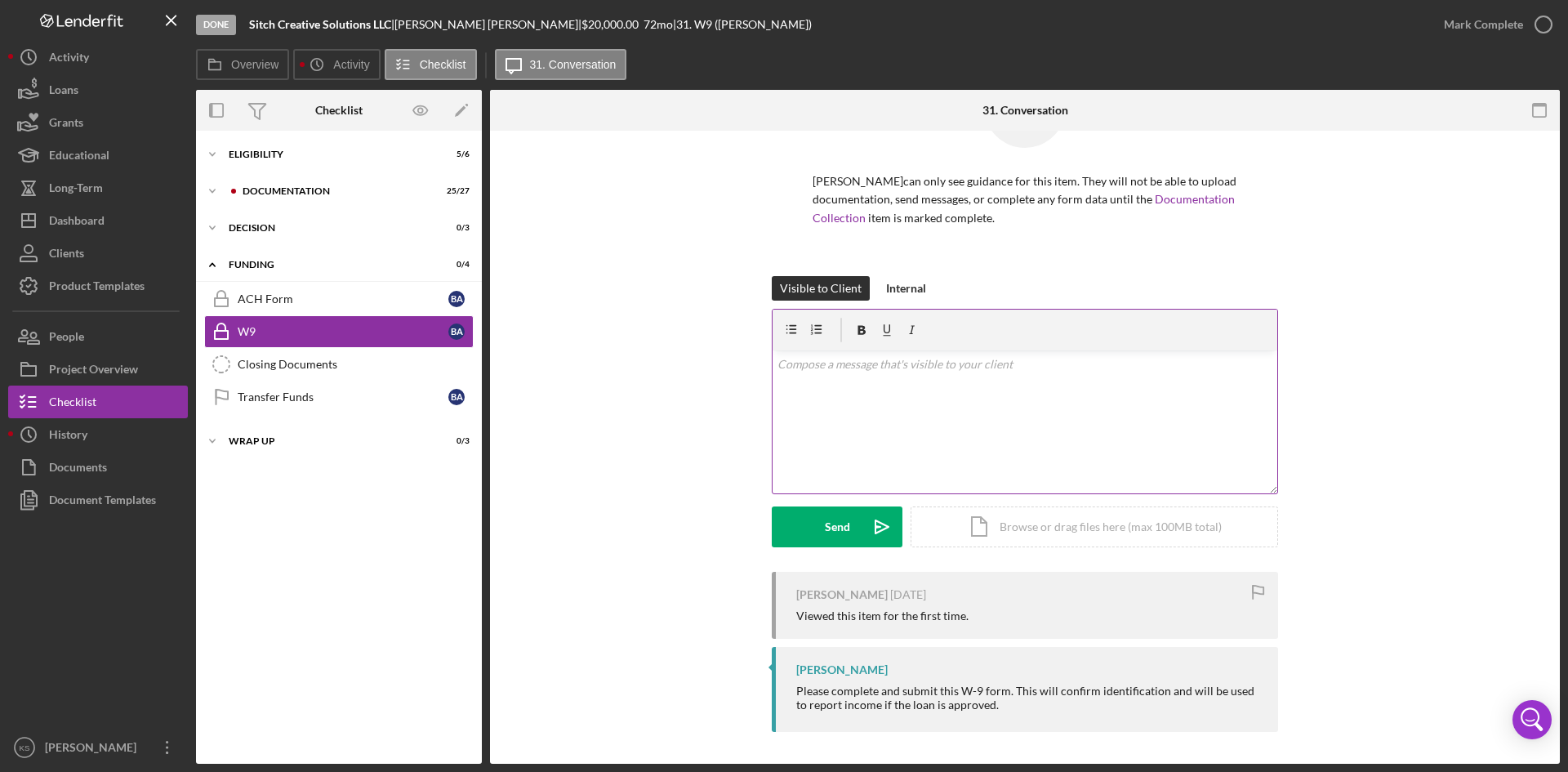
scroll to position [90, 0]
click at [266, 299] on div "ACH Form" at bounding box center [343, 299] width 211 height 13
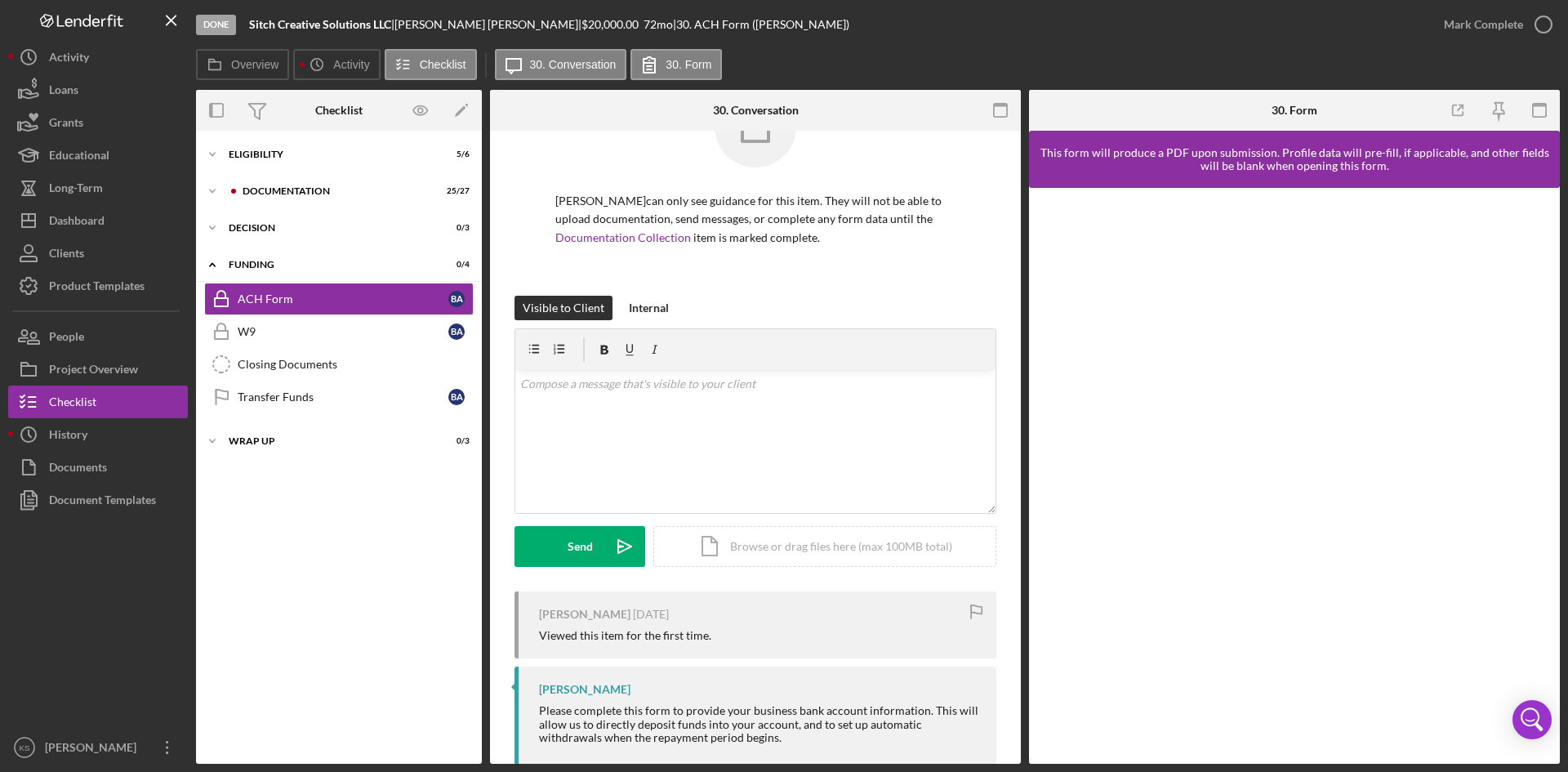
scroll to position [103, 0]
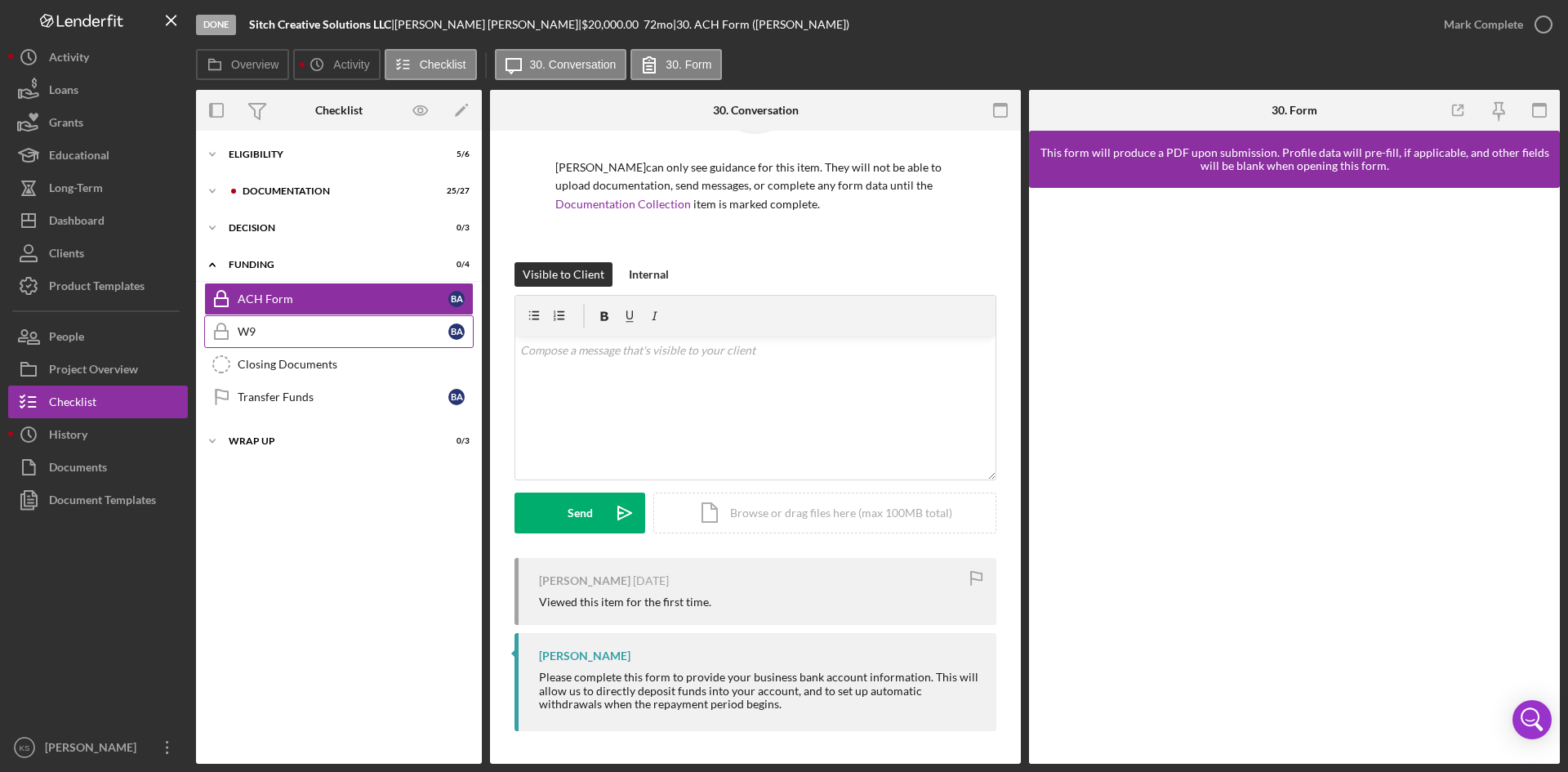
click at [327, 320] on link "W9 W9 B A" at bounding box center [339, 331] width 270 height 33
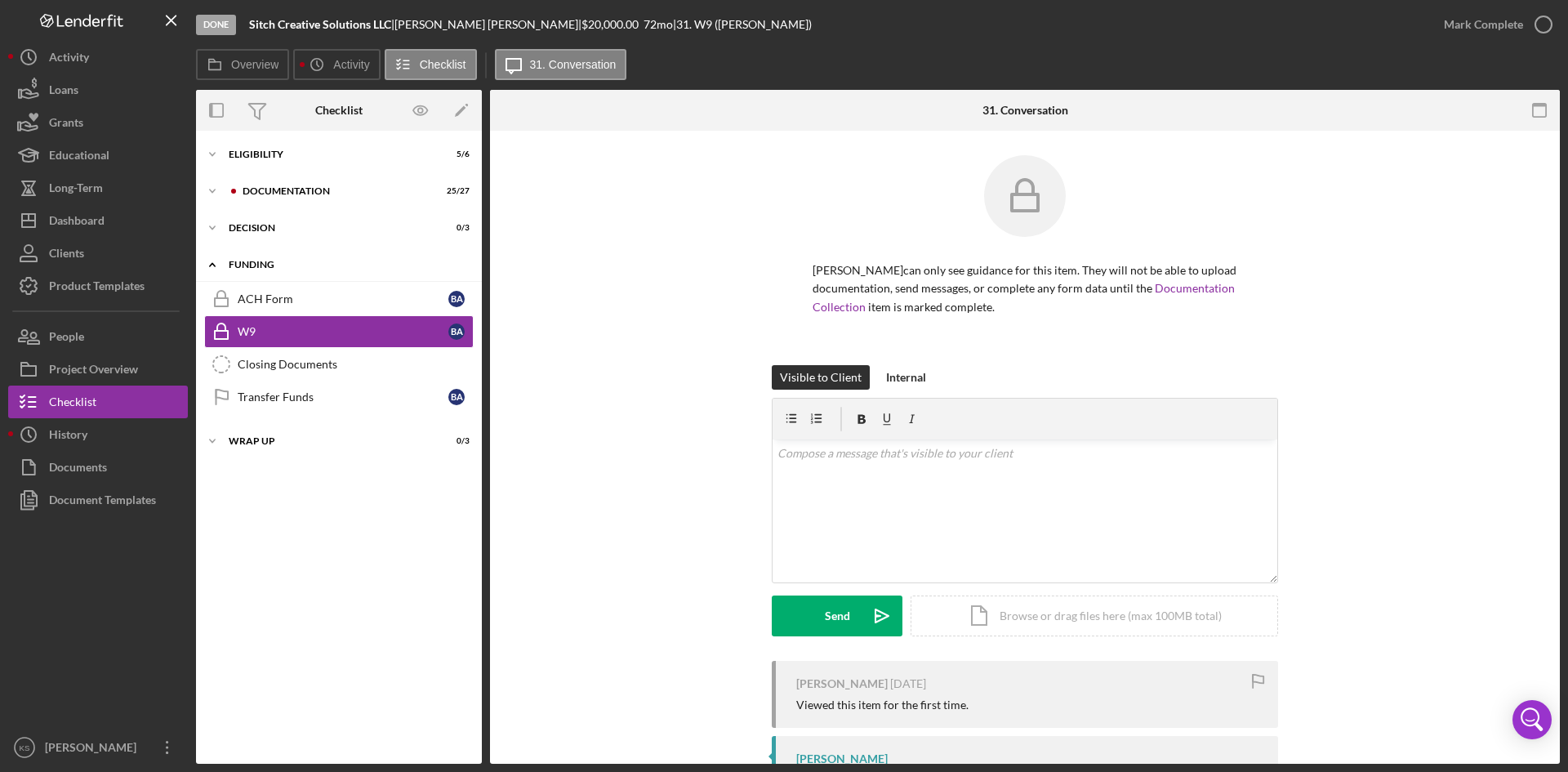
click at [318, 250] on div "Icon/Expander Funding 0 / 4" at bounding box center [339, 265] width 286 height 34
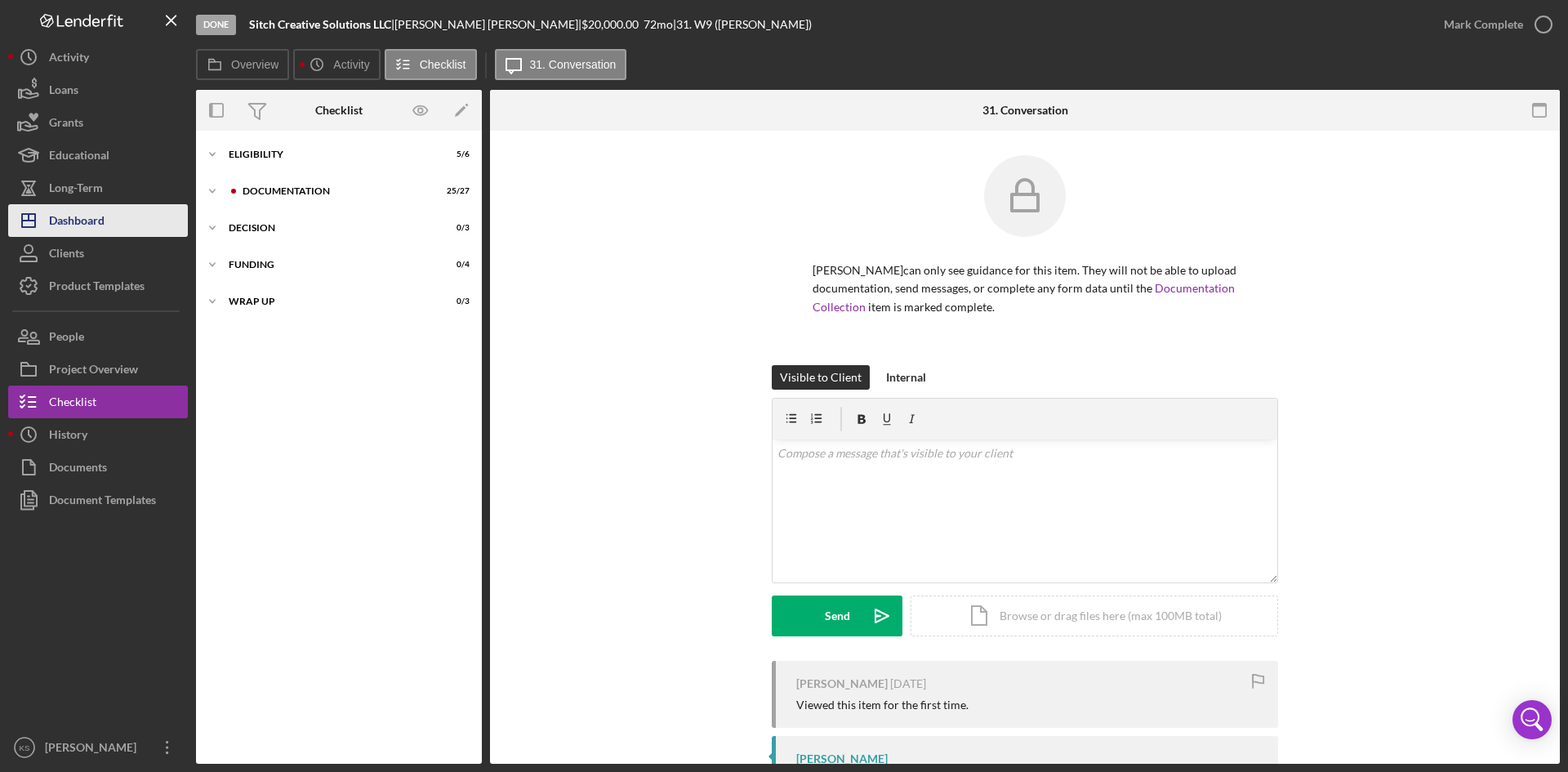
click at [92, 216] on div "Dashboard" at bounding box center [77, 222] width 56 height 37
